Goal: Task Accomplishment & Management: Use online tool/utility

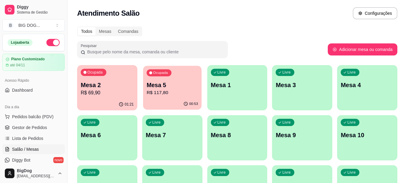
click at [164, 87] on p "Mesa 5" at bounding box center [171, 85] width 51 height 8
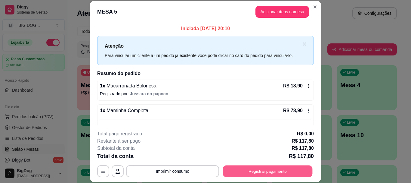
click at [240, 169] on button "Registrar pagamento" at bounding box center [268, 171] width 90 height 12
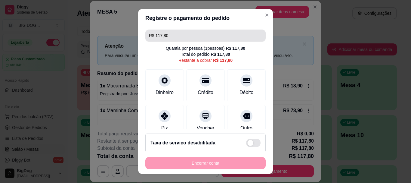
drag, startPoint x: 195, startPoint y: 34, endPoint x: 114, endPoint y: 33, distance: 81.3
click at [114, 33] on div "Registre o pagamento do pedido R$ 117,80 Quantia por pessoa ( 1 pessoas) R$ 117…" at bounding box center [205, 91] width 411 height 183
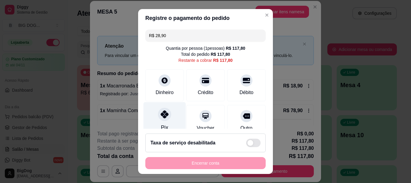
click at [155, 119] on div "Pix" at bounding box center [165, 119] width 42 height 35
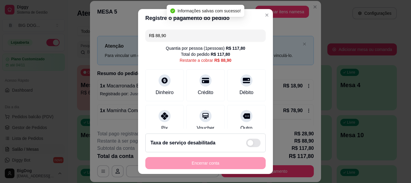
drag, startPoint x: 172, startPoint y: 36, endPoint x: 122, endPoint y: 37, distance: 49.7
click at [122, 37] on div "Registre o pagamento do pedido R$ 88,90 Quantia por pessoa ( 1 pessoas) R$ 117,…" at bounding box center [205, 91] width 411 height 183
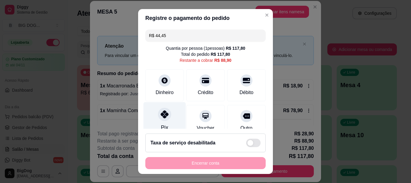
click at [161, 113] on icon at bounding box center [165, 114] width 8 height 8
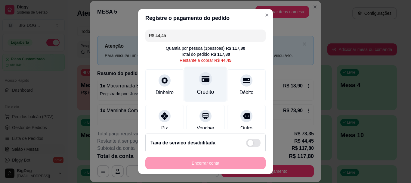
click at [199, 90] on div "Crédito" at bounding box center [205, 92] width 17 height 8
type input "R$ 0,00"
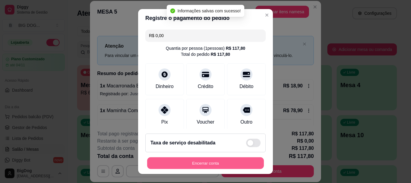
click at [214, 160] on button "Encerrar conta" at bounding box center [205, 163] width 117 height 12
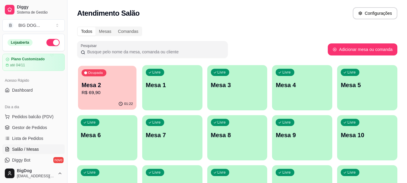
click at [118, 89] on p "R$ 69,90" at bounding box center [107, 92] width 51 height 7
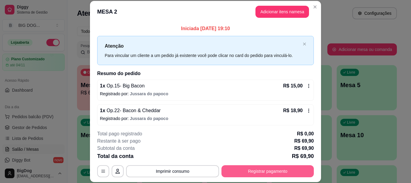
click at [239, 165] on button "Registrar pagamento" at bounding box center [268, 171] width 92 height 12
click at [231, 172] on button "Registrar pagamento" at bounding box center [268, 171] width 92 height 12
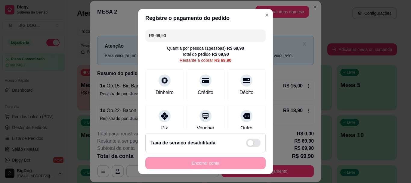
drag, startPoint x: 173, startPoint y: 35, endPoint x: 114, endPoint y: 35, distance: 59.0
click at [114, 35] on div "Registre o pagamento do pedido R$ 69,90 Quantia por pessoa ( 1 pessoas) R$ 69,9…" at bounding box center [205, 91] width 411 height 183
click at [160, 119] on div at bounding box center [164, 114] width 13 height 13
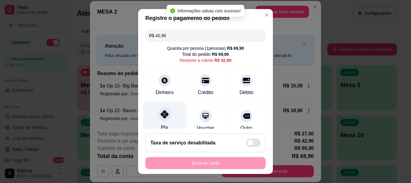
click at [160, 119] on div at bounding box center [164, 114] width 13 height 13
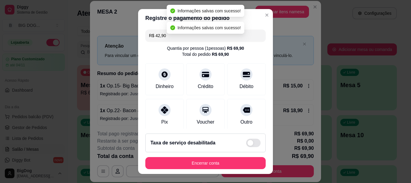
type input "R$ 0,00"
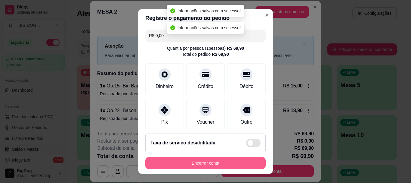
click at [181, 160] on button "Encerrar conta" at bounding box center [205, 163] width 120 height 12
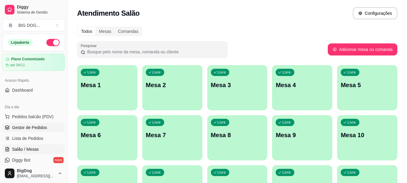
click at [38, 125] on span "Gestor de Pedidos" at bounding box center [29, 127] width 35 height 6
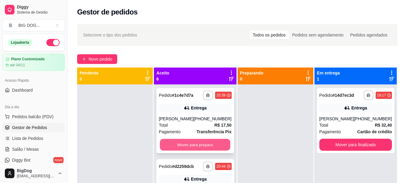
click at [190, 146] on button "Mover para preparo" at bounding box center [195, 145] width 70 height 12
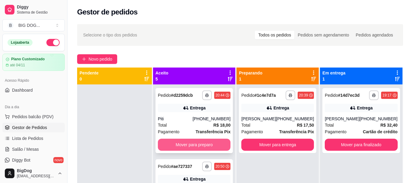
click at [206, 141] on button "Mover para preparo" at bounding box center [194, 144] width 73 height 12
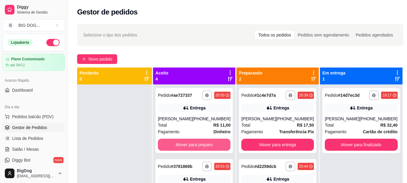
click at [206, 141] on button "Mover para preparo" at bounding box center [194, 144] width 73 height 12
click at [207, 145] on button "Mover para preparo" at bounding box center [194, 145] width 70 height 12
click at [207, 145] on button "Mover para preparo" at bounding box center [194, 144] width 73 height 12
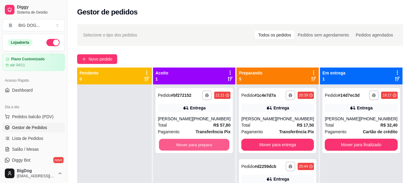
click at [207, 145] on button "Mover para preparo" at bounding box center [194, 145] width 70 height 12
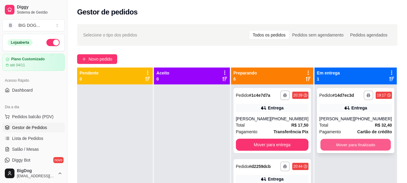
click at [333, 150] on button "Mover para finalizado" at bounding box center [355, 145] width 70 height 12
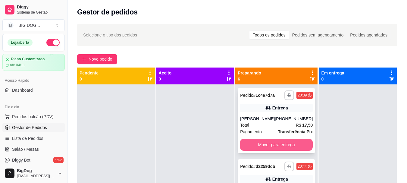
click at [288, 141] on button "Mover para entrega" at bounding box center [276, 144] width 73 height 12
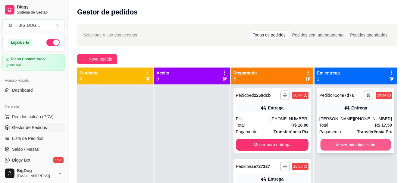
click at [350, 141] on button "Mover para finalizado" at bounding box center [355, 145] width 70 height 12
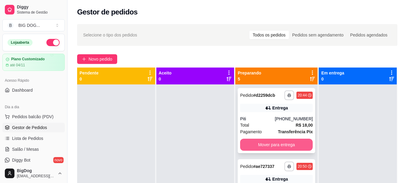
click at [294, 141] on button "Mover para entrega" at bounding box center [276, 144] width 73 height 12
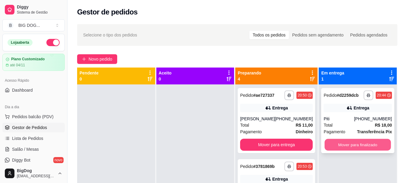
click at [347, 147] on button "Mover para finalizado" at bounding box center [357, 145] width 66 height 12
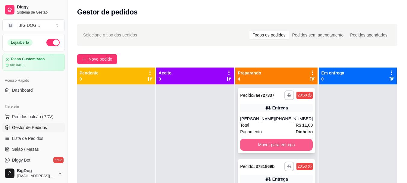
click at [277, 149] on button "Mover para entrega" at bounding box center [276, 144] width 73 height 12
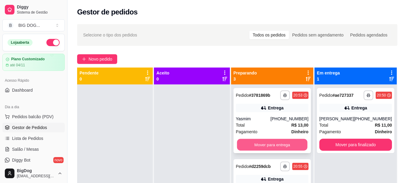
click at [278, 145] on button "Mover para entrega" at bounding box center [272, 145] width 70 height 12
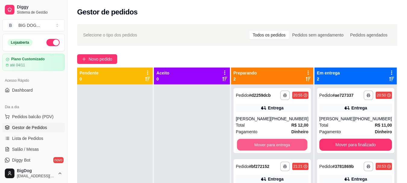
click at [278, 145] on button "Mover para entrega" at bounding box center [272, 145] width 70 height 12
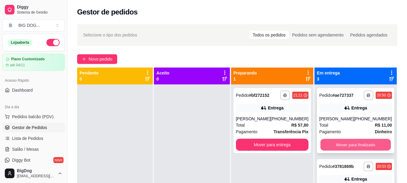
click at [340, 144] on button "Mover para finalizado" at bounding box center [355, 145] width 70 height 12
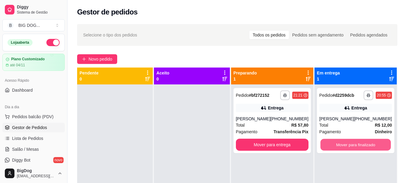
click at [340, 144] on button "Mover para finalizado" at bounding box center [355, 145] width 70 height 12
